Goal: Transaction & Acquisition: Purchase product/service

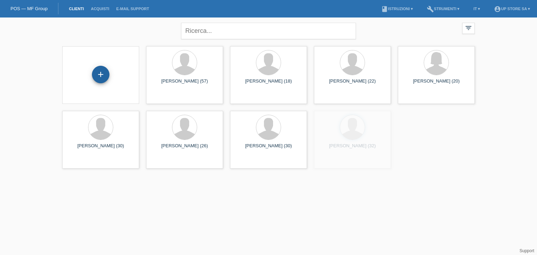
click at [108, 73] on div "+" at bounding box center [100, 75] width 17 height 12
click at [232, 27] on input "text" at bounding box center [268, 31] width 175 height 16
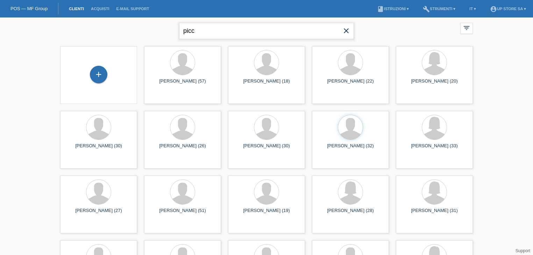
type input "picc"
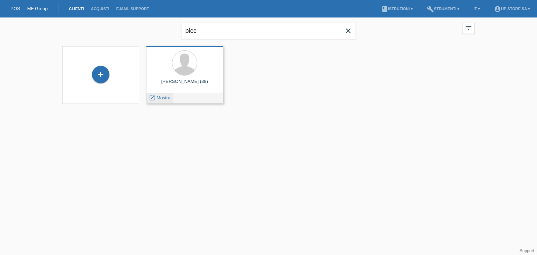
click at [161, 99] on span "Mostra" at bounding box center [164, 97] width 14 height 5
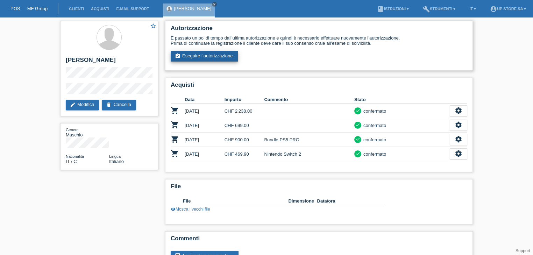
click at [208, 56] on link "assignment_turned_in Eseguire l’autorizzazione" at bounding box center [204, 56] width 67 height 10
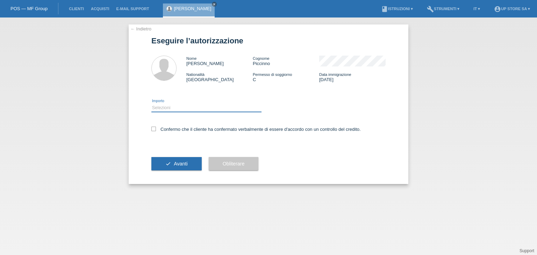
click at [186, 106] on select "Selezioni CHF 1.00 - CHF 499.00 CHF 500.00 - CHF 1'999.00 CHF 2'000.00 - CHF 6'…" at bounding box center [206, 107] width 110 height 8
click at [151, 103] on select "Selezioni CHF 1.00 - CHF 499.00 CHF 500.00 - CHF 1'999.00 CHF 2'000.00 - CHF 6'…" at bounding box center [206, 107] width 110 height 8
click at [185, 108] on select "Selezioni CHF 1.00 - CHF 499.00 CHF 500.00 - CHF 1'999.00 CHF 2'000.00 - CHF 6'…" at bounding box center [206, 107] width 110 height 8
select select "1"
click at [151, 103] on select "Selezioni CHF 1.00 - CHF 499.00 CHF 500.00 - CHF 1'999.00 CHF 2'000.00 - CHF 6'…" at bounding box center [206, 107] width 110 height 8
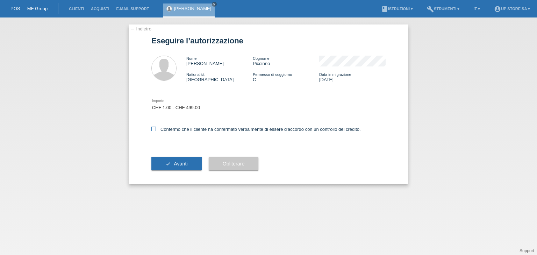
click at [172, 129] on label "Confermo che il cliente ha confermato verbalmente di essere d'accordo con un co…" at bounding box center [255, 129] width 209 height 5
click at [156, 129] on input "Confermo che il cliente ha confermato verbalmente di essere d'accordo con un co…" at bounding box center [153, 129] width 5 height 5
checkbox input "true"
click at [176, 162] on span "Avanti" at bounding box center [181, 164] width 14 height 6
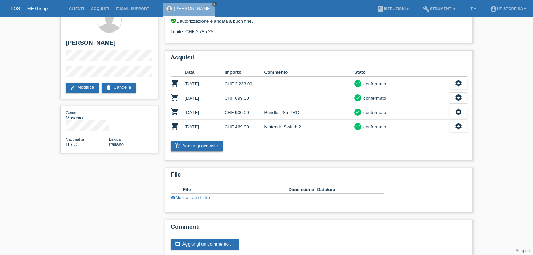
scroll to position [27, 0]
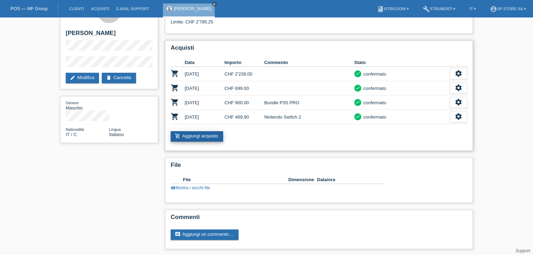
click at [206, 136] on link "add_shopping_cart Aggiungi acquisto" at bounding box center [197, 136] width 52 height 10
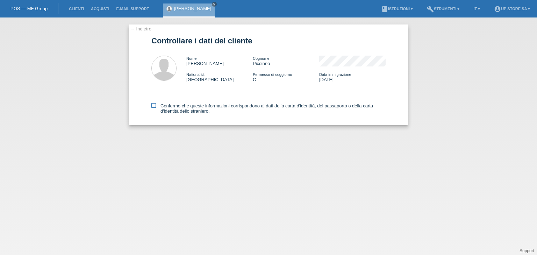
click at [173, 106] on label "Confermo che queste informazioni corrispondono ai dati della carta d'identità, …" at bounding box center [268, 108] width 234 height 10
click at [156, 106] on input "Confermo che queste informazioni corrispondono ai dati della carta d'identità, …" at bounding box center [153, 105] width 5 height 5
checkbox input "true"
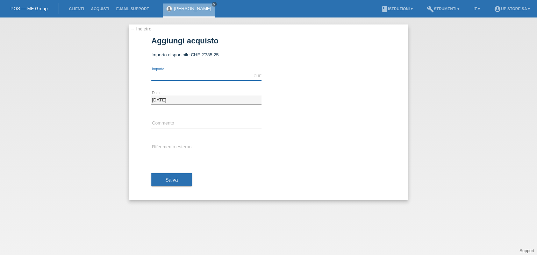
click at [190, 78] on input "text" at bounding box center [206, 76] width 110 height 9
click at [182, 75] on input "419.00" at bounding box center [206, 76] width 110 height 9
type input "419.40"
click at [183, 143] on input "text" at bounding box center [206, 147] width 110 height 9
paste input "S04055"
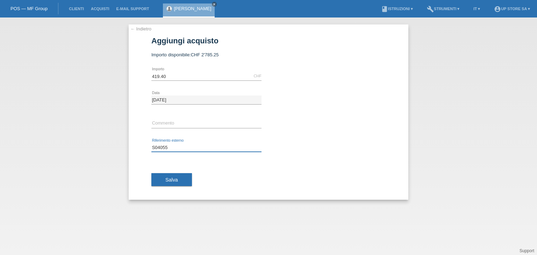
type input "S04055"
click at [186, 124] on input "text" at bounding box center [206, 123] width 110 height 9
paste input "S04055"
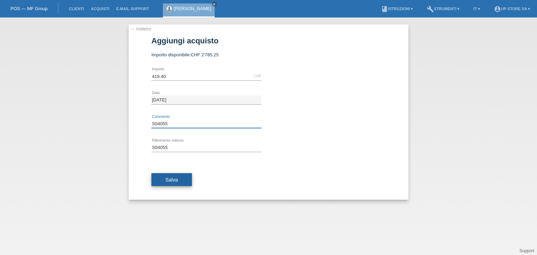
type input "S04055"
click at [178, 180] on button "Salva" at bounding box center [171, 179] width 41 height 13
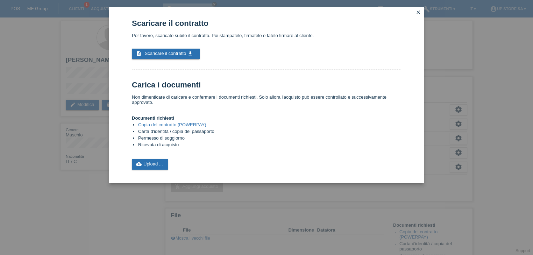
click at [171, 125] on link "Copia del contratto (POWERPAY)" at bounding box center [172, 124] width 68 height 5
click at [419, 14] on icon "close" at bounding box center [418, 12] width 6 height 6
